Goal: Task Accomplishment & Management: Use online tool/utility

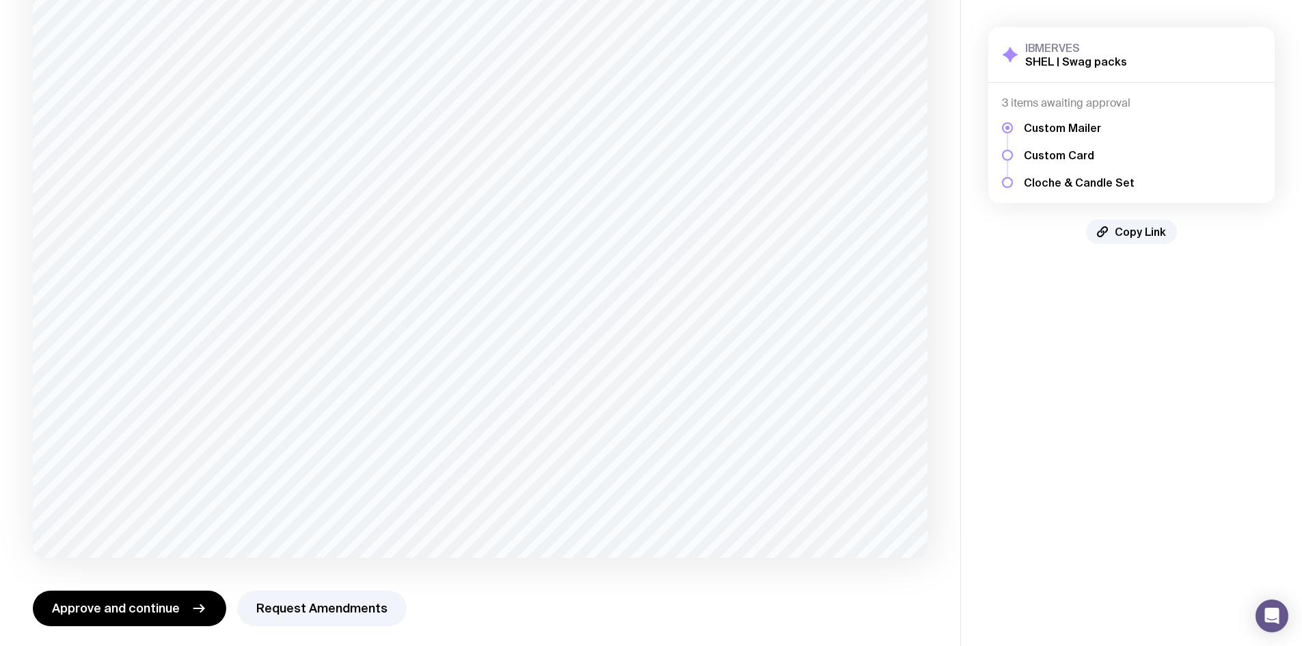
scroll to position [178, 0]
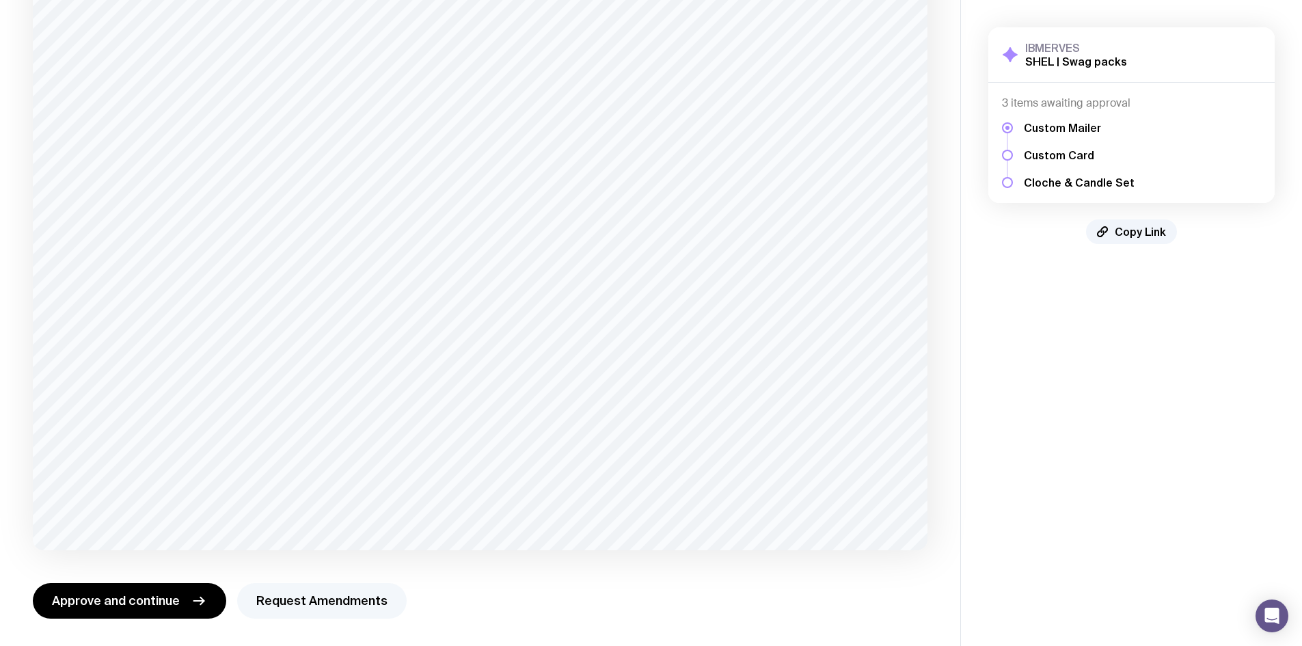
click at [316, 592] on button "Request Amendments" at bounding box center [322, 601] width 170 height 36
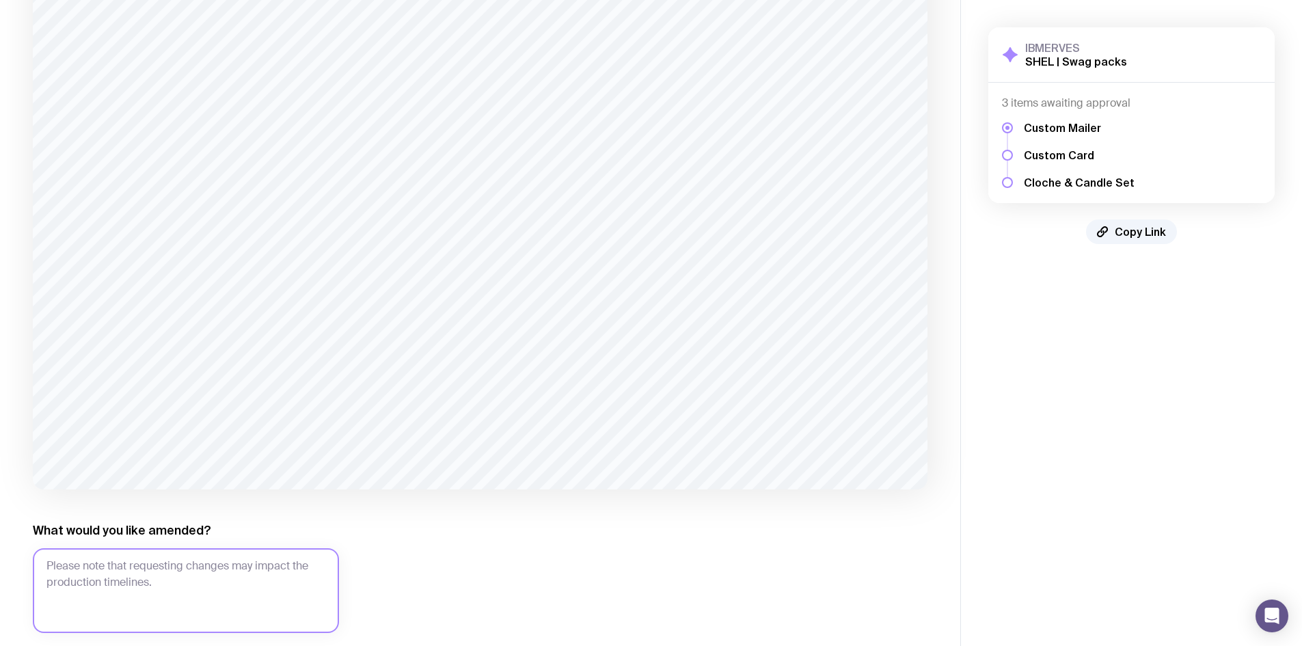
scroll to position [311, 0]
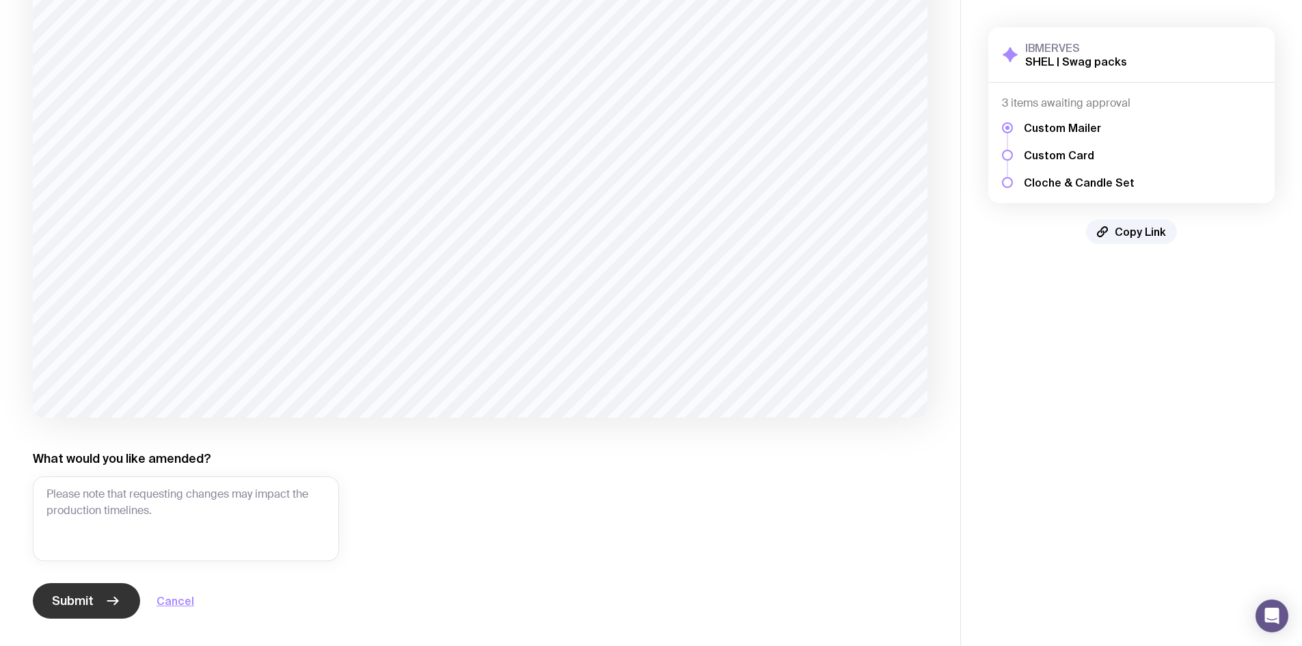
click at [120, 604] on button "Submit" at bounding box center [86, 601] width 107 height 36
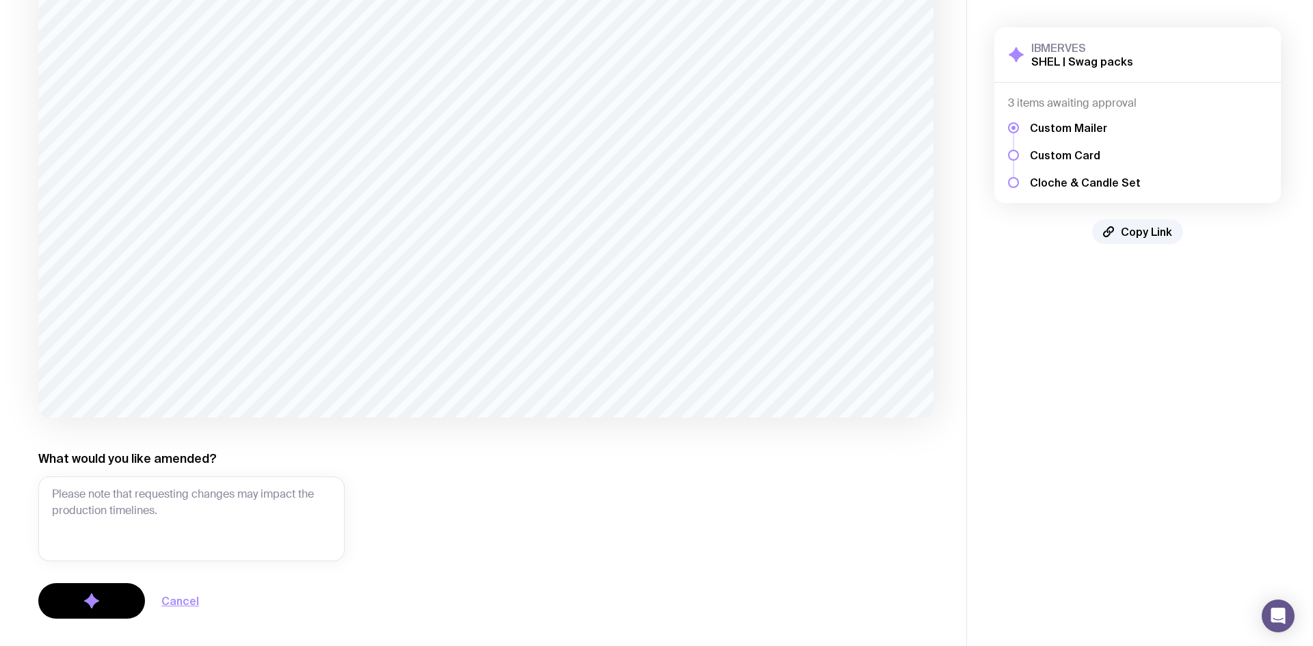
scroll to position [0, 0]
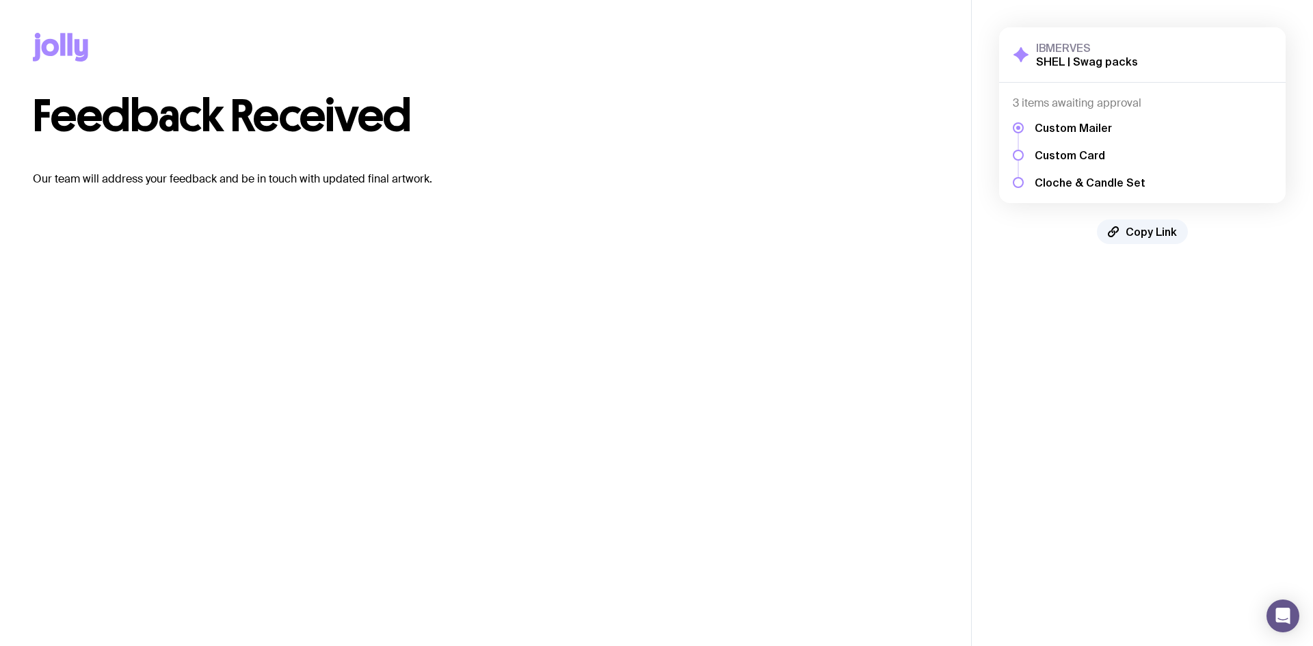
click at [1065, 152] on h5 "Custom Card" at bounding box center [1089, 155] width 111 height 14
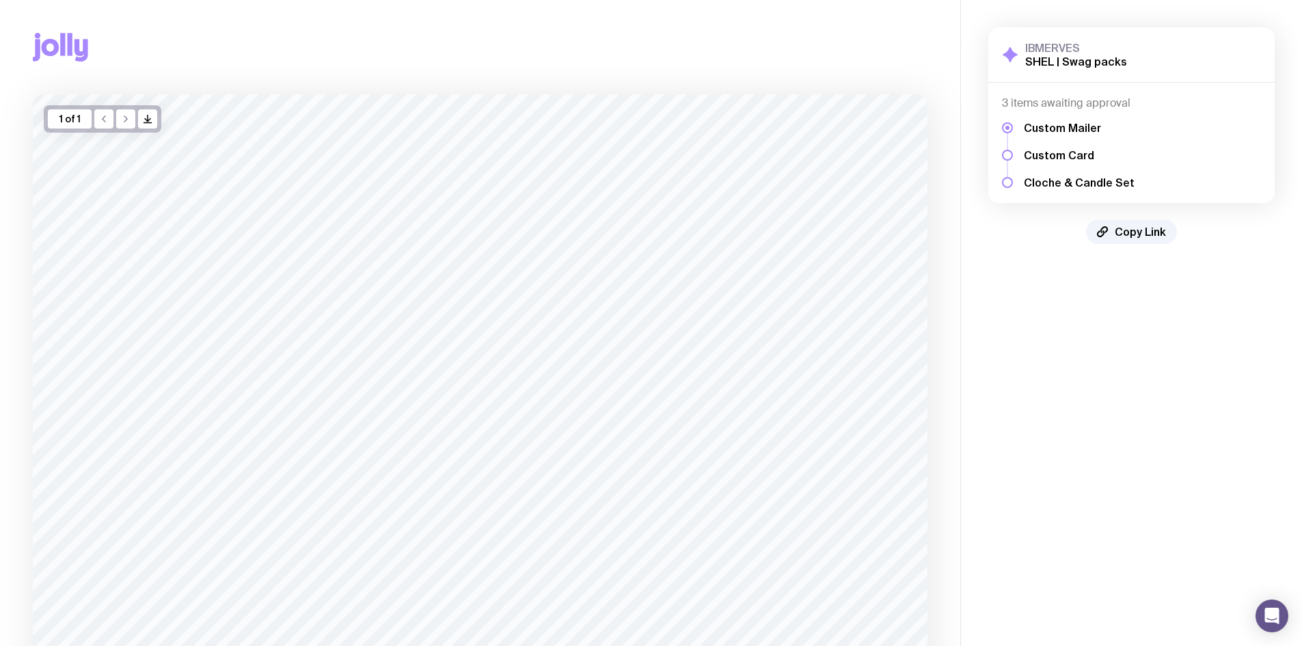
scroll to position [178, 0]
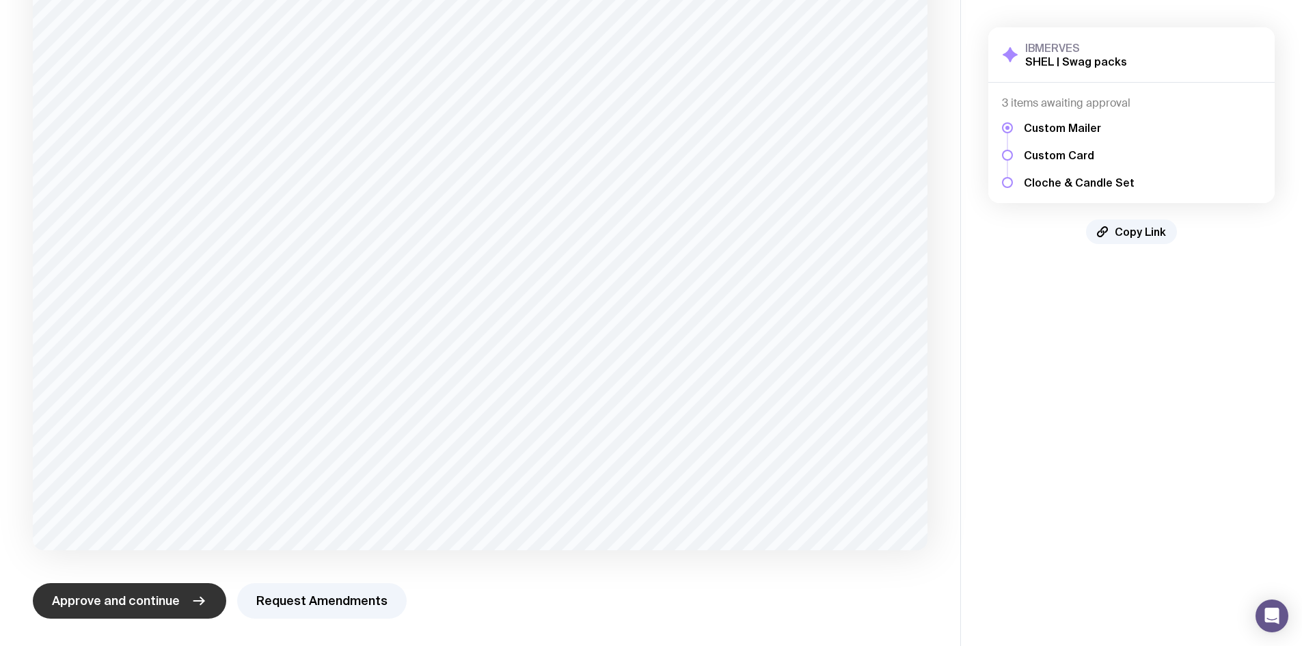
click at [174, 601] on span "Approve and continue" at bounding box center [116, 601] width 128 height 16
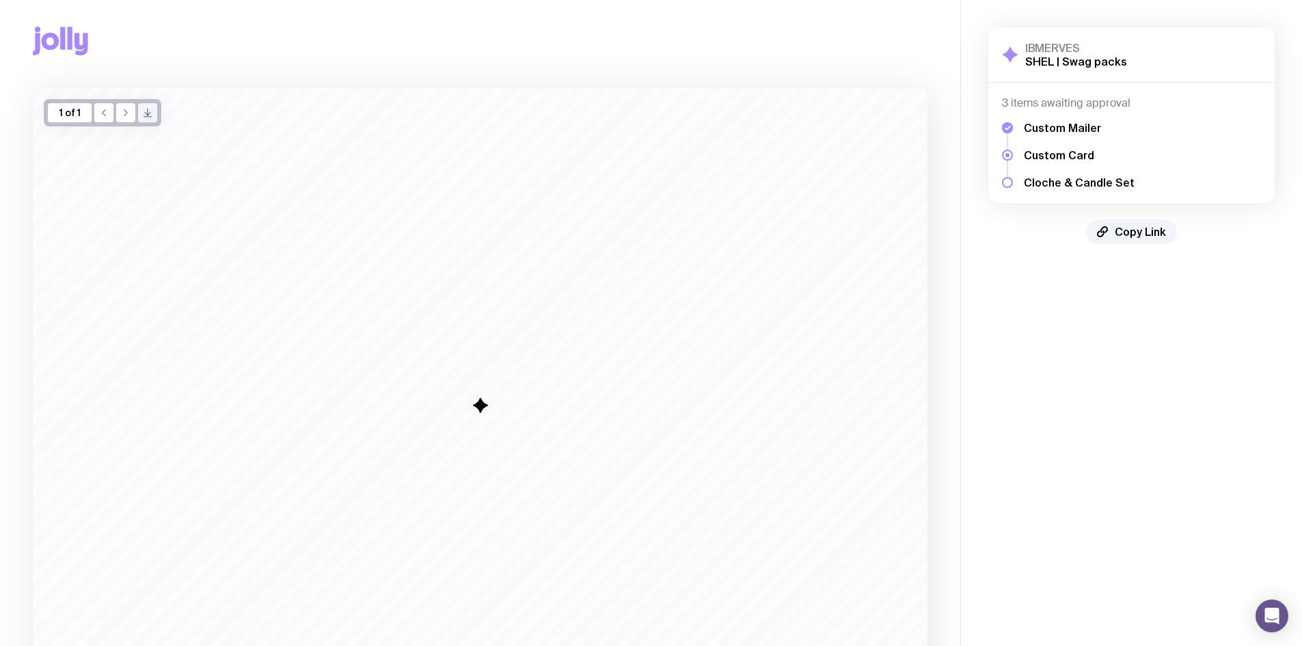
scroll to position [0, 0]
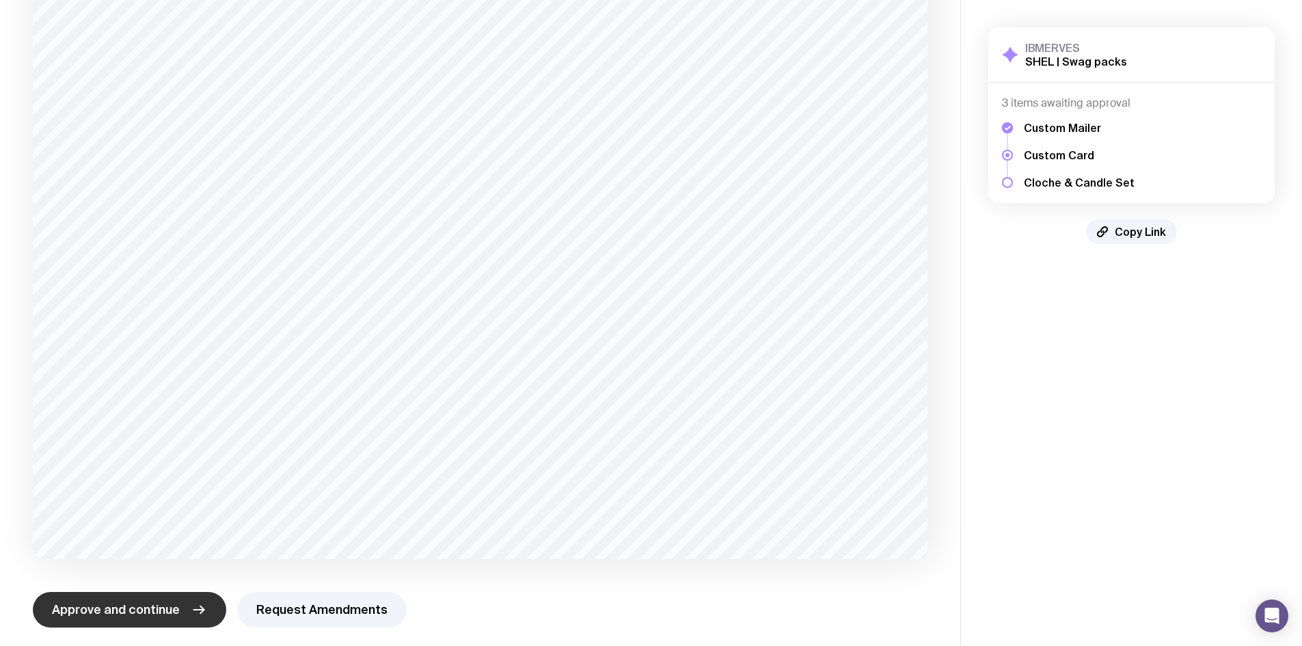
click at [143, 610] on span "Approve and continue" at bounding box center [116, 610] width 128 height 16
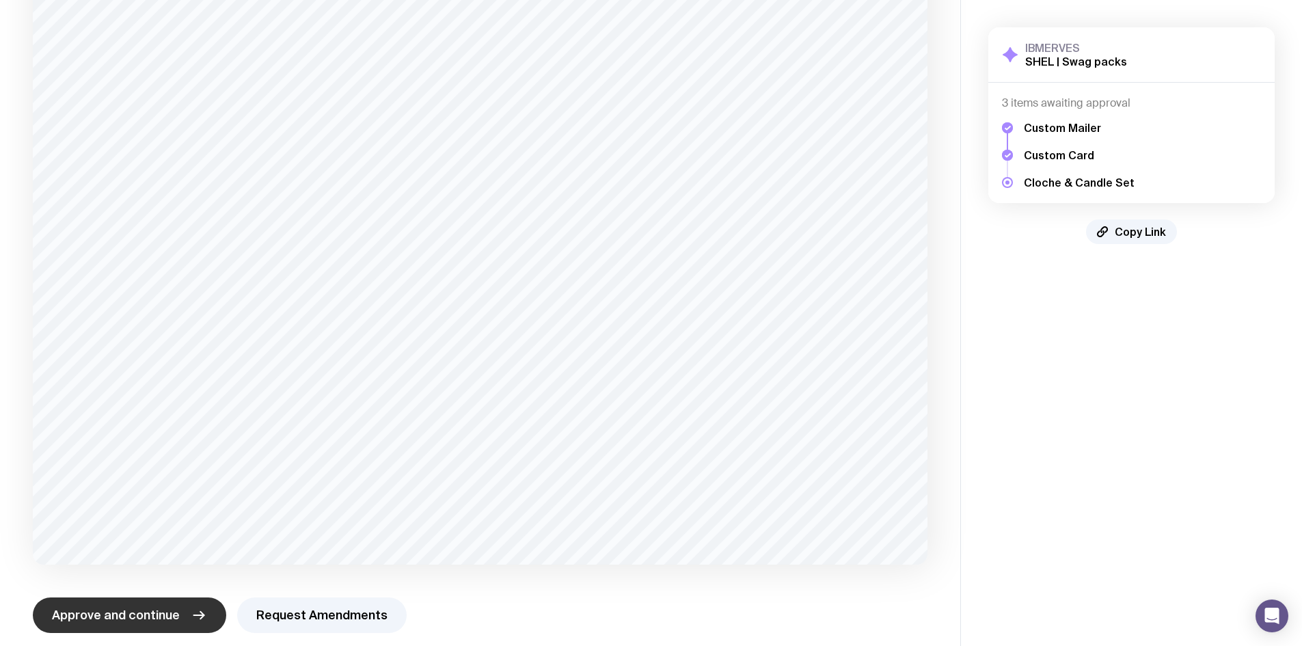
scroll to position [176, 0]
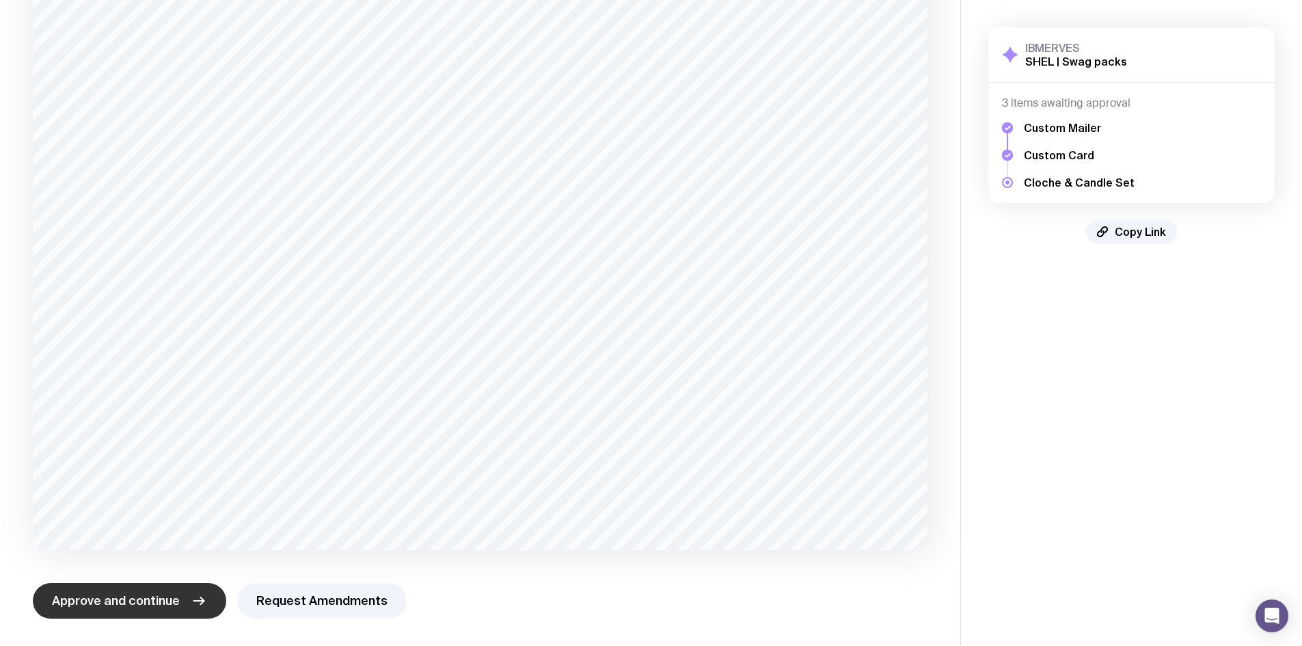
click at [146, 602] on span "Approve and continue" at bounding box center [116, 601] width 128 height 16
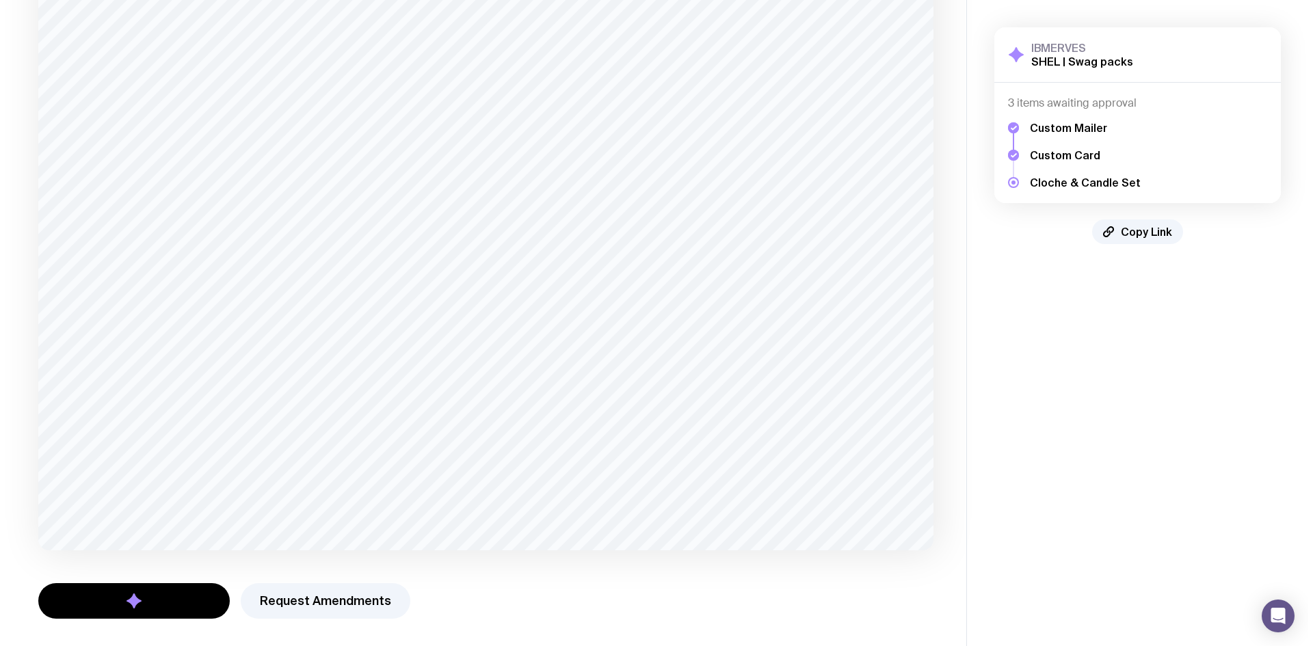
scroll to position [0, 0]
